Goal: Information Seeking & Learning: Check status

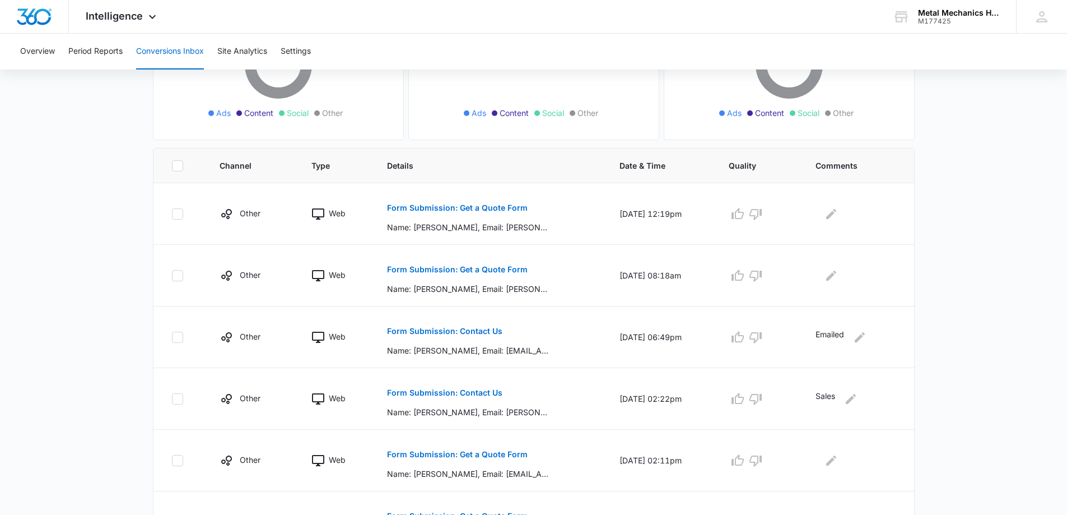
scroll to position [168, 0]
click at [448, 207] on p "Form Submission: Get a Quote Form" at bounding box center [457, 210] width 141 height 8
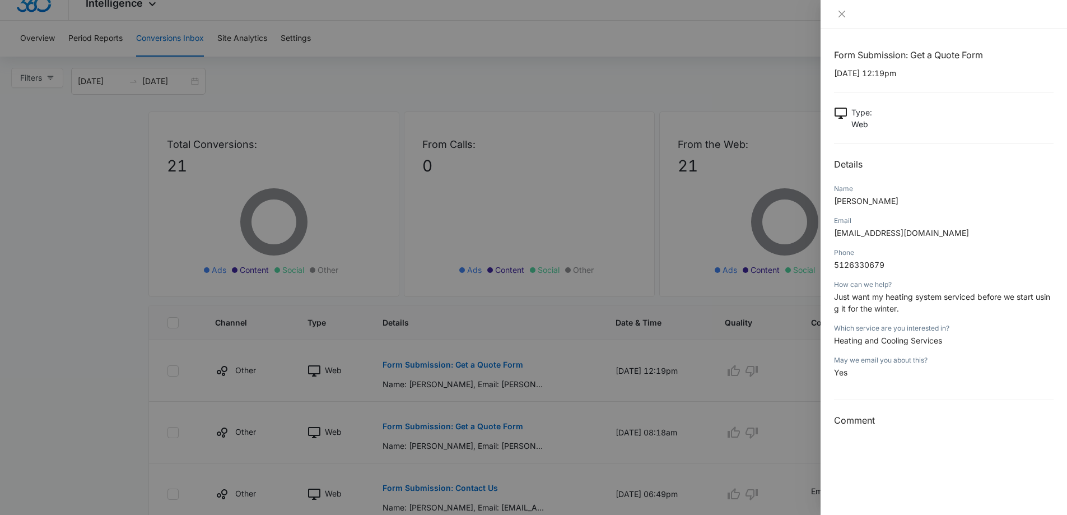
scroll to position [0, 0]
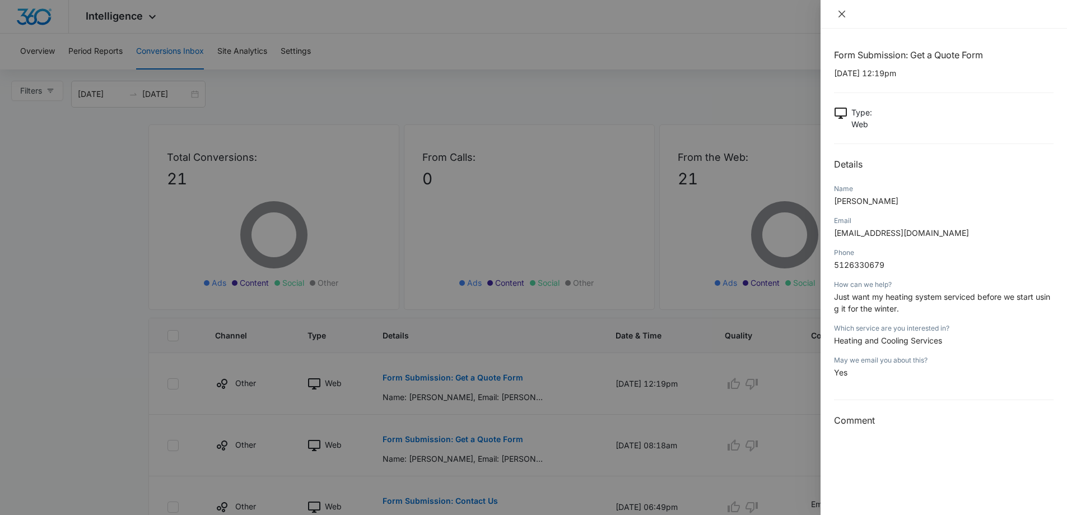
click at [838, 13] on icon "close" at bounding box center [841, 14] width 9 height 9
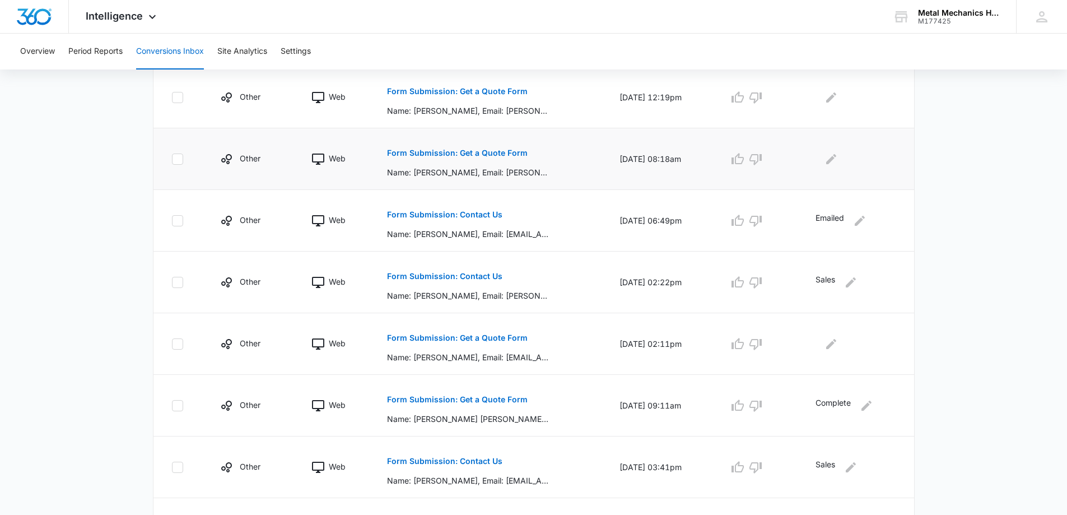
scroll to position [336, 0]
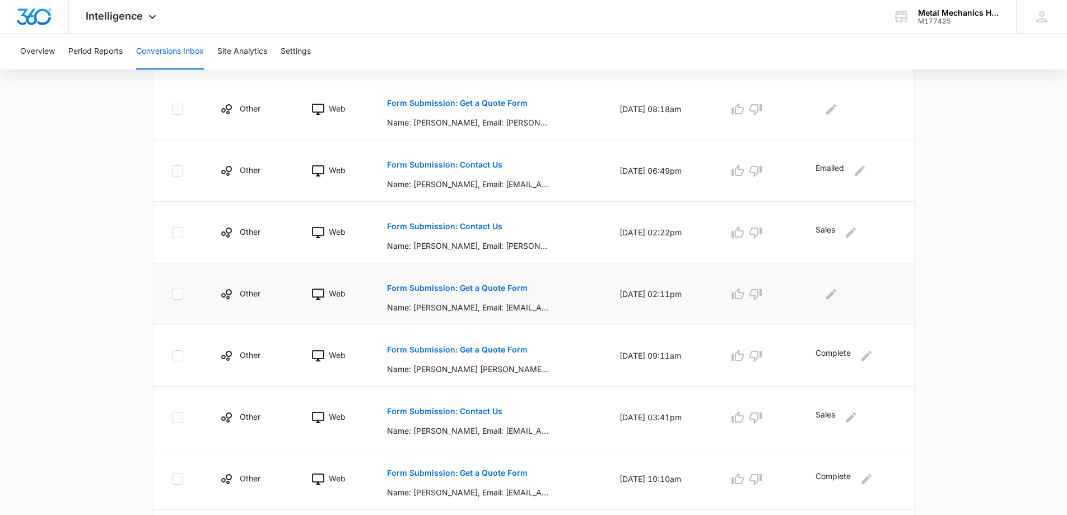
click at [486, 289] on p "Form Submission: Get a Quote Form" at bounding box center [457, 288] width 141 height 8
